Goal: Task Accomplishment & Management: Complete application form

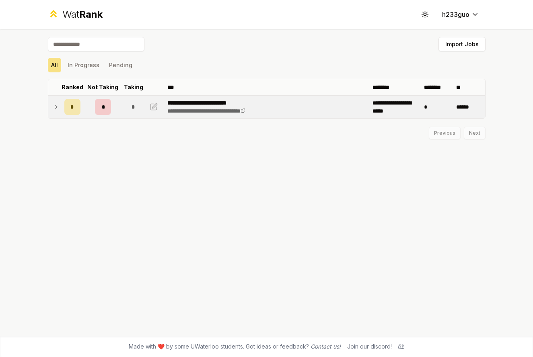
click at [76, 108] on div "*" at bounding box center [72, 107] width 16 height 16
click at [77, 113] on div "*" at bounding box center [72, 108] width 16 height 16
click at [100, 112] on div "*" at bounding box center [103, 107] width 16 height 16
click at [105, 112] on div "*" at bounding box center [103, 108] width 16 height 16
click at [75, 107] on div "*" at bounding box center [72, 107] width 16 height 16
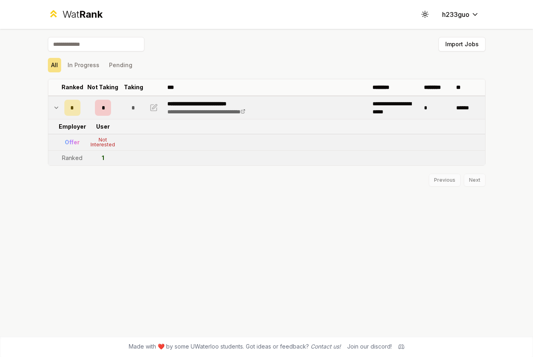
click at [103, 136] on td "Not Interested" at bounding box center [103, 142] width 39 height 16
click at [106, 142] on div "Not Interested" at bounding box center [103, 143] width 32 height 10
click at [112, 146] on div "Not Interested" at bounding box center [103, 143] width 32 height 10
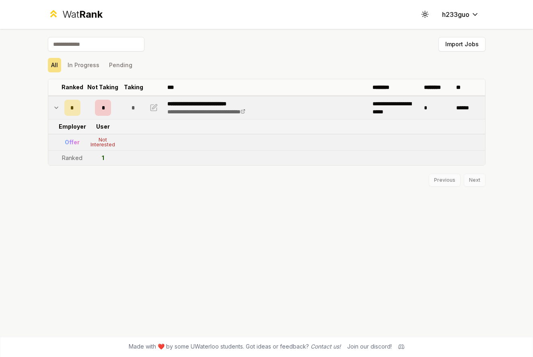
click at [107, 100] on div "*" at bounding box center [103, 108] width 16 height 16
click at [107, 101] on div "*" at bounding box center [103, 107] width 16 height 16
click at [159, 103] on td at bounding box center [154, 107] width 19 height 23
click at [152, 108] on icon "button" at bounding box center [154, 105] width 5 height 5
select select "******"
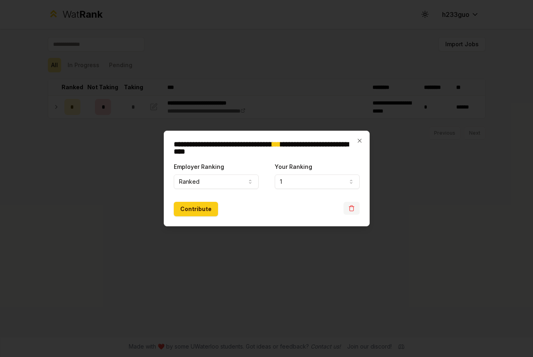
click at [346, 208] on button "button" at bounding box center [351, 208] width 16 height 13
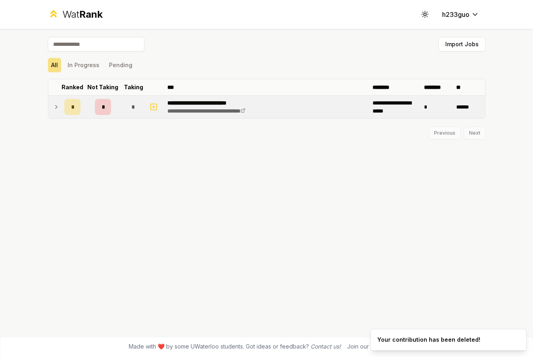
click at [60, 110] on td at bounding box center [54, 107] width 13 height 23
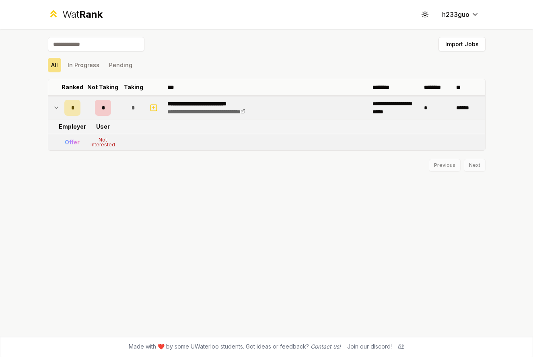
click at [60, 110] on td at bounding box center [54, 107] width 13 height 23
click at [156, 107] on icon "button" at bounding box center [154, 107] width 8 height 10
select select
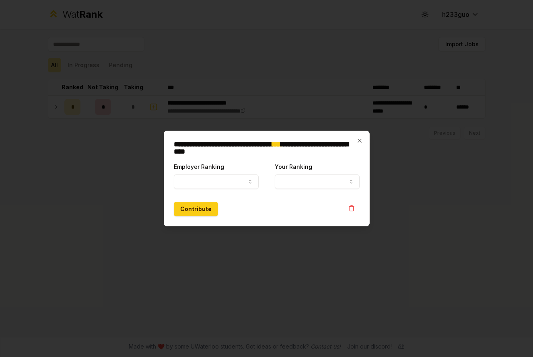
click at [357, 136] on div "**********" at bounding box center [267, 179] width 206 height 96
click at [361, 140] on icon "button" at bounding box center [359, 141] width 6 height 6
